Goal: Task Accomplishment & Management: Manage account settings

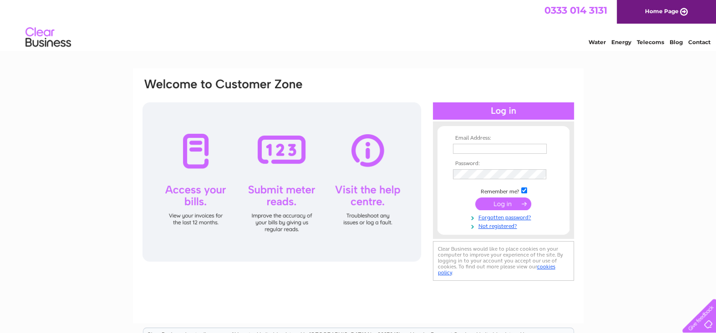
click at [473, 148] on input "text" at bounding box center [500, 149] width 94 height 10
type input "addison.tyres@gmail.com"
click at [517, 148] on input "addison.tyres@gmail.com" at bounding box center [500, 149] width 94 height 10
click at [626, 190] on div "Email Address: addison.tyres@gmail.com Password: Forgotten password?" at bounding box center [358, 273] width 716 height 411
click at [475, 199] on input "submit" at bounding box center [503, 205] width 56 height 13
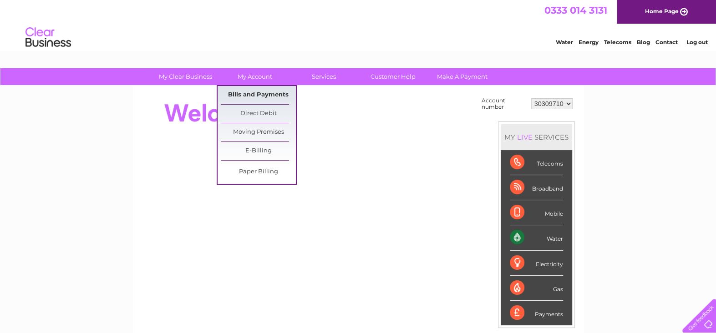
drag, startPoint x: 239, startPoint y: 92, endPoint x: 254, endPoint y: 94, distance: 14.2
click at [239, 92] on link "Bills and Payments" at bounding box center [258, 95] width 75 height 18
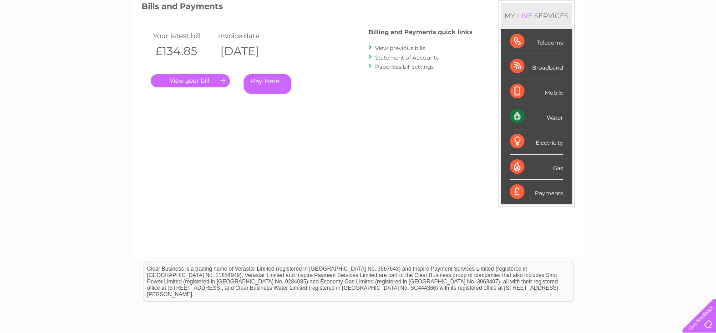
scroll to position [137, 0]
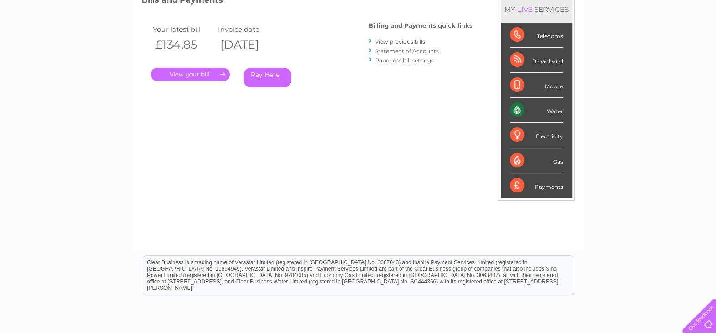
click at [390, 41] on link "View previous bills" at bounding box center [400, 41] width 50 height 7
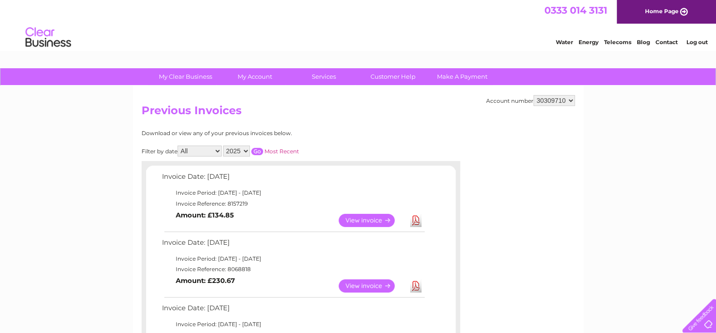
click at [373, 284] on link "View" at bounding box center [372, 286] width 67 height 13
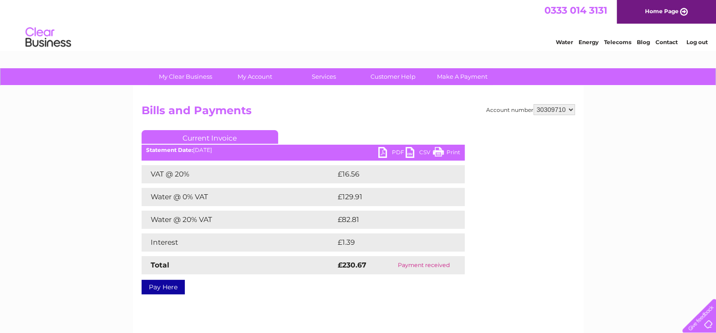
click at [447, 150] on link "Print" at bounding box center [446, 153] width 27 height 13
click at [701, 41] on link "Log out" at bounding box center [696, 42] width 21 height 7
